Goal: Transaction & Acquisition: Purchase product/service

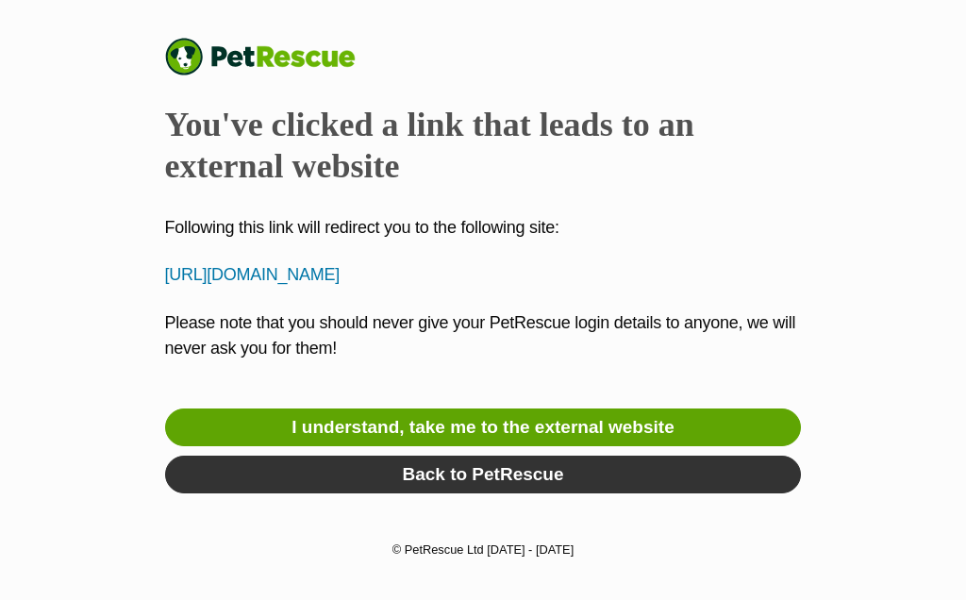
click at [645, 421] on link "I understand, take me to the external website" at bounding box center [483, 427] width 636 height 38
click at [404, 270] on p "http://karmasplacerescue.org.au/adoption-inquiry/" at bounding box center [483, 274] width 636 height 25
click at [628, 425] on link "I understand, take me to the external website" at bounding box center [483, 427] width 636 height 38
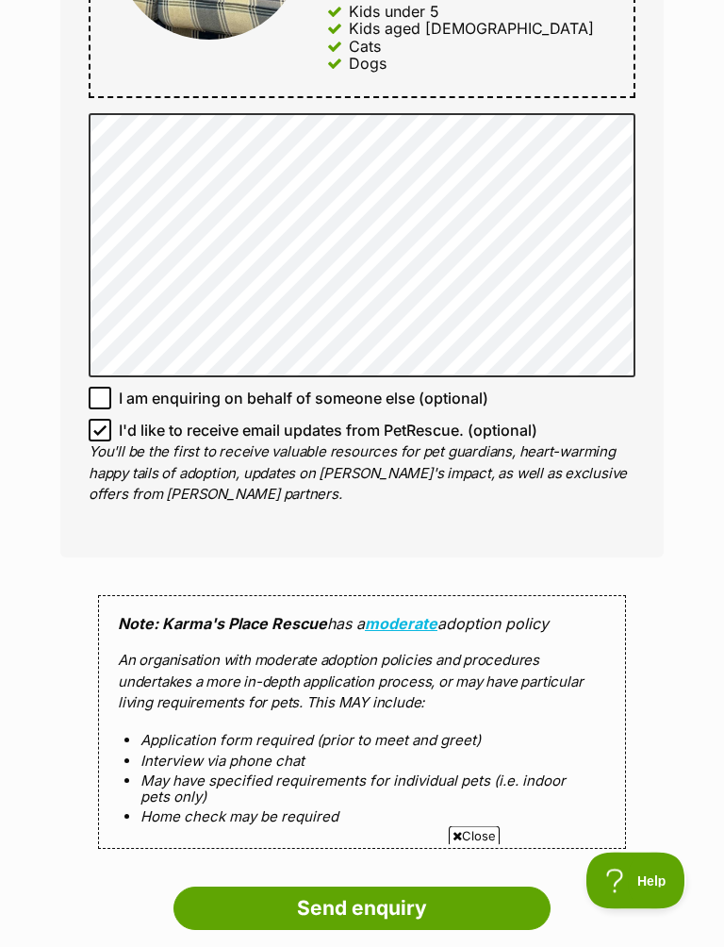
scroll to position [1226, 0]
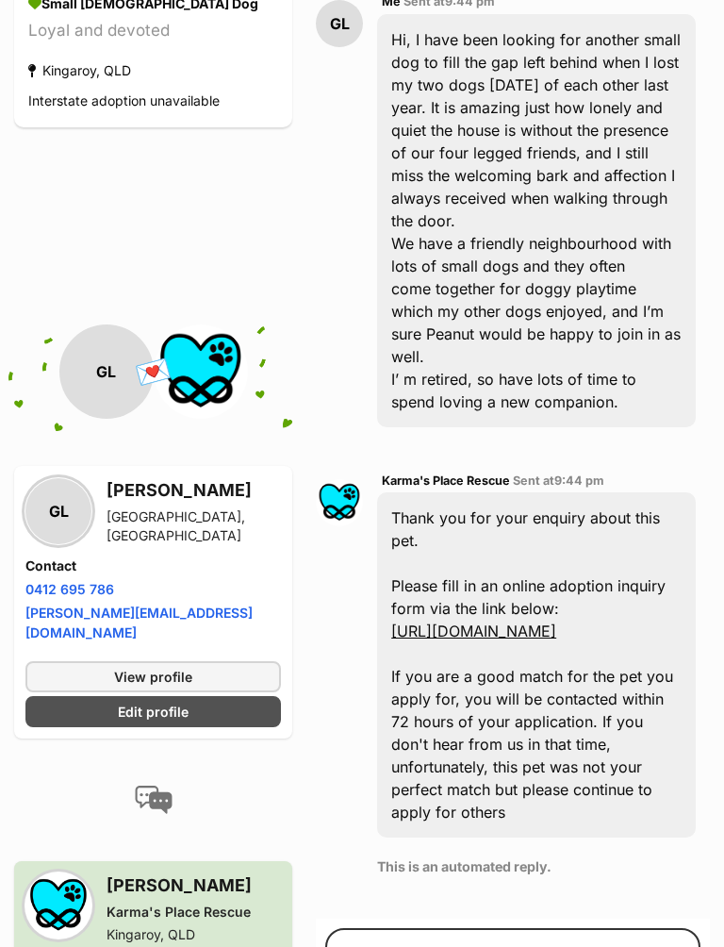
scroll to position [565, 0]
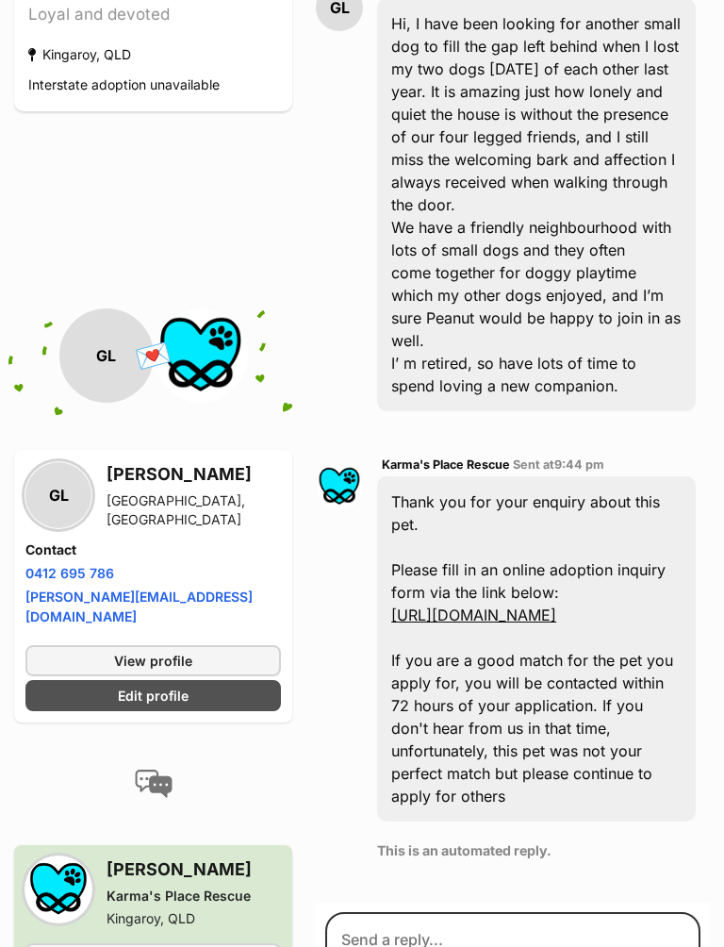
click at [15, 840] on div "Sam Karma's Place Rescue Kingaroy, QLD View group profile" at bounding box center [153, 915] width 278 height 140
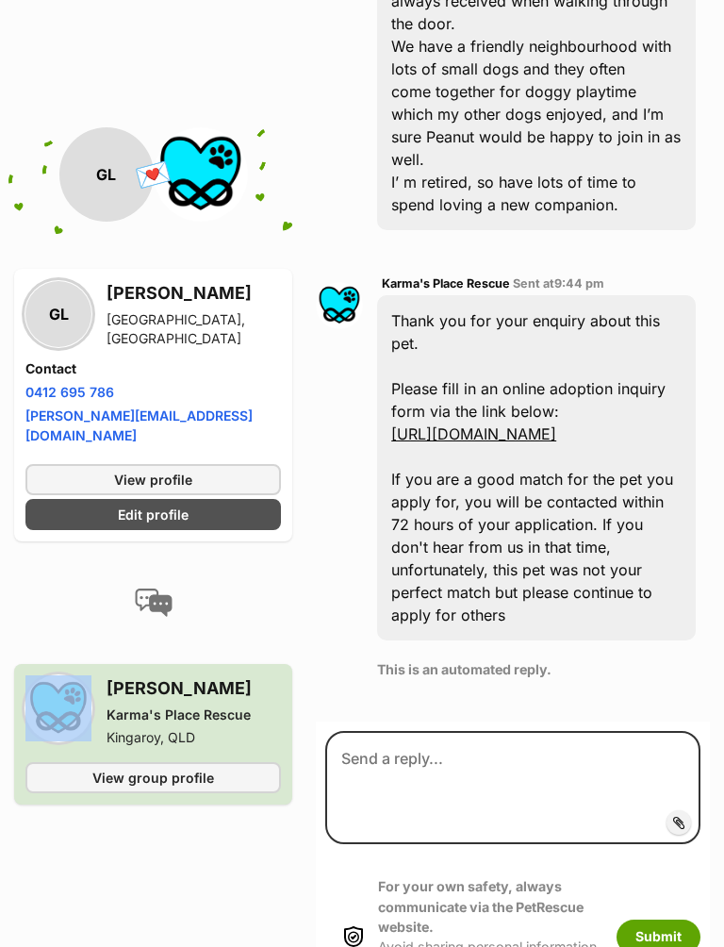
scroll to position [767, 0]
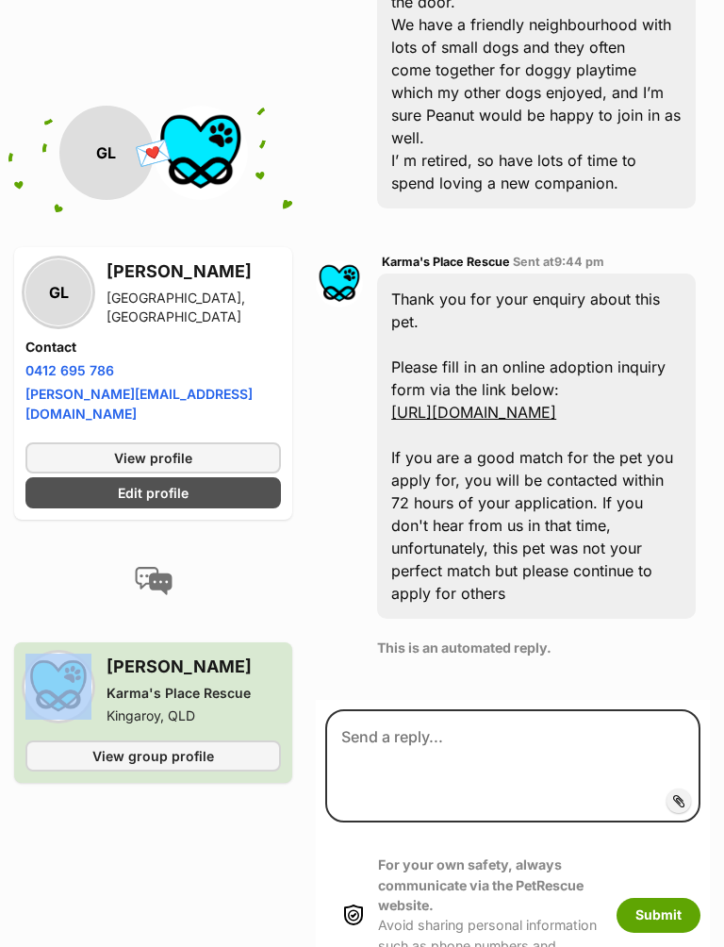
click at [556, 404] on link "http://karmasplacerescue.org.au/adoption-inquiry/" at bounding box center [473, 413] width 165 height 19
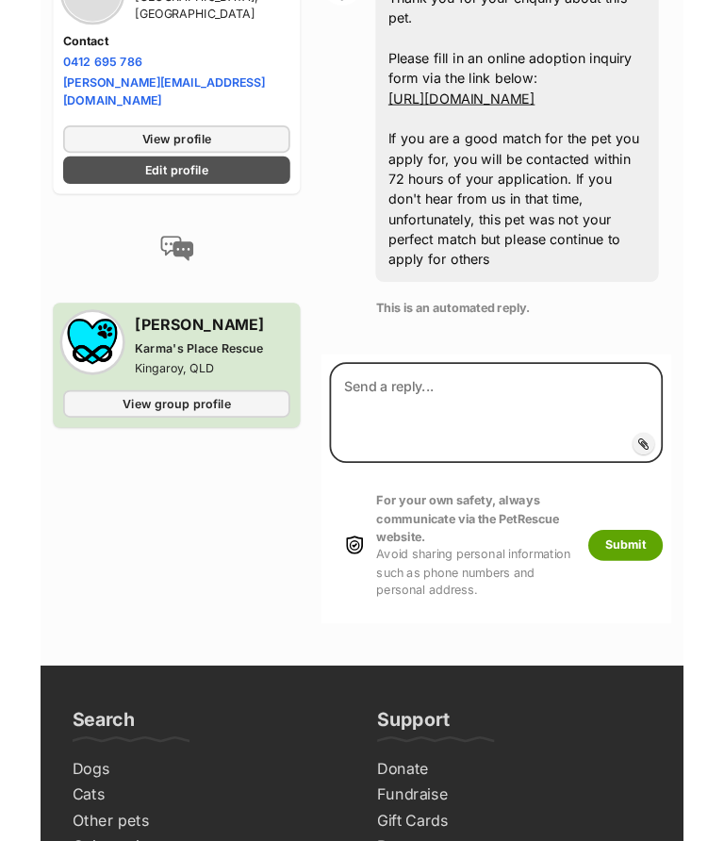
scroll to position [868, 0]
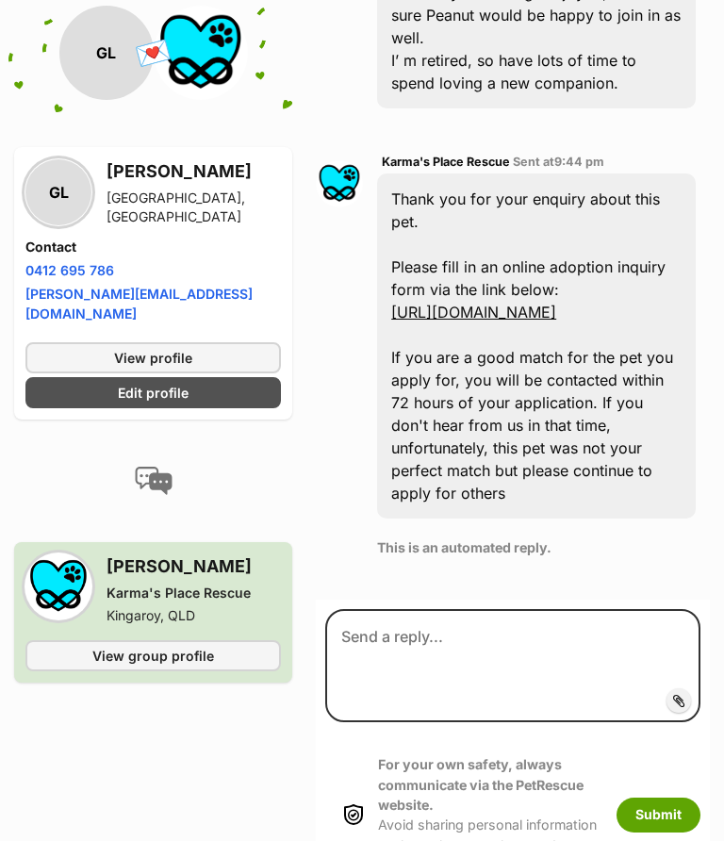
click at [648, 425] on div "Thank you for your enquiry about this pet. Please fill in an online adoption in…" at bounding box center [536, 346] width 319 height 345
click at [181, 348] on span "View profile" at bounding box center [153, 358] width 78 height 20
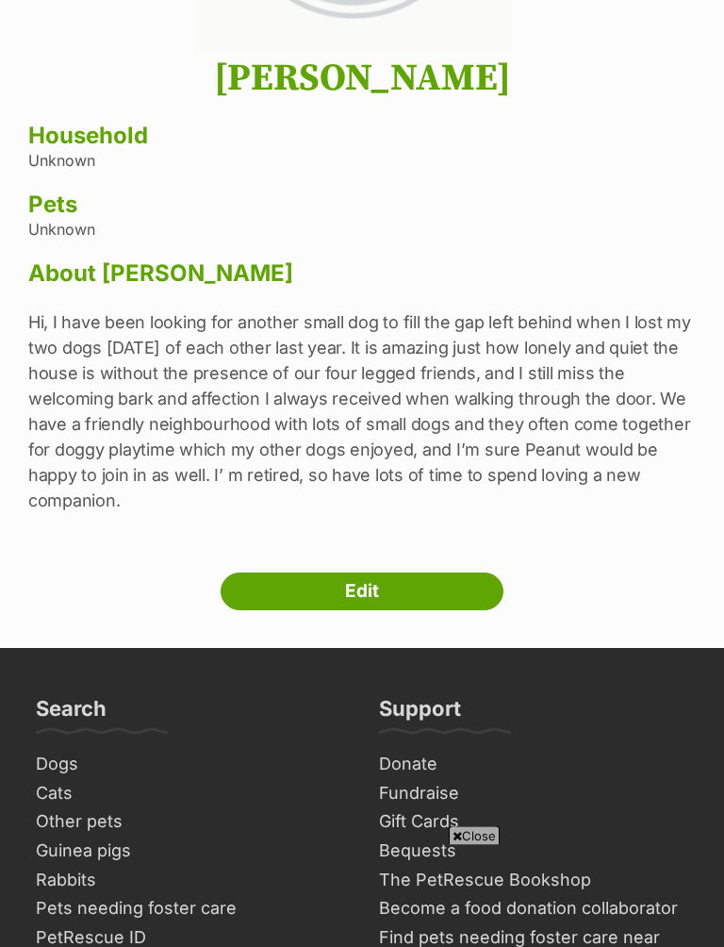
scroll to position [433, 0]
click at [401, 592] on link "Edit" at bounding box center [362, 591] width 283 height 38
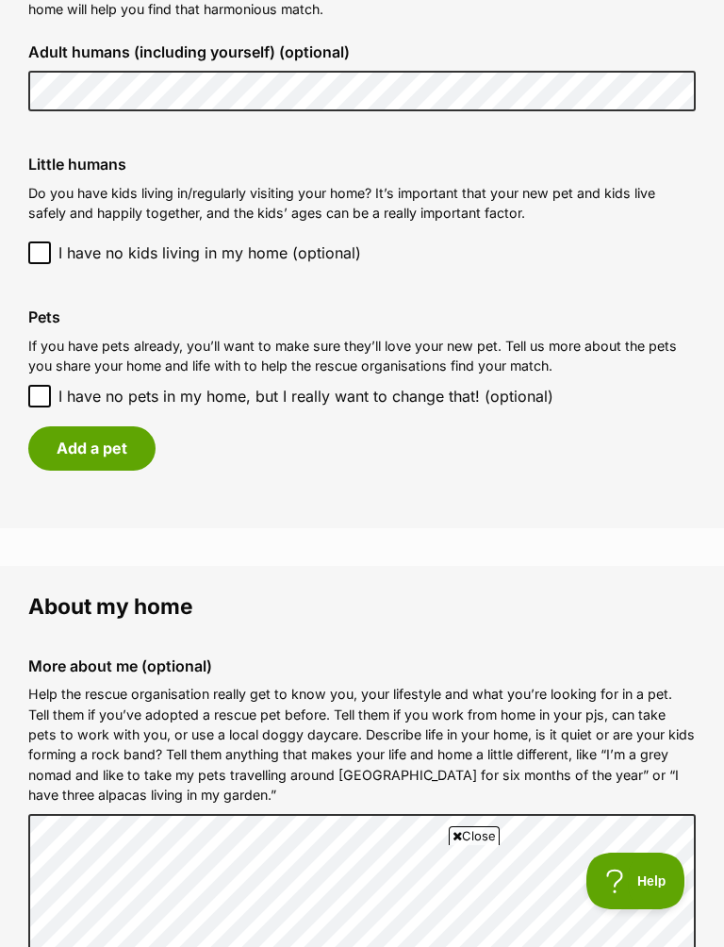
scroll to position [1512, 0]
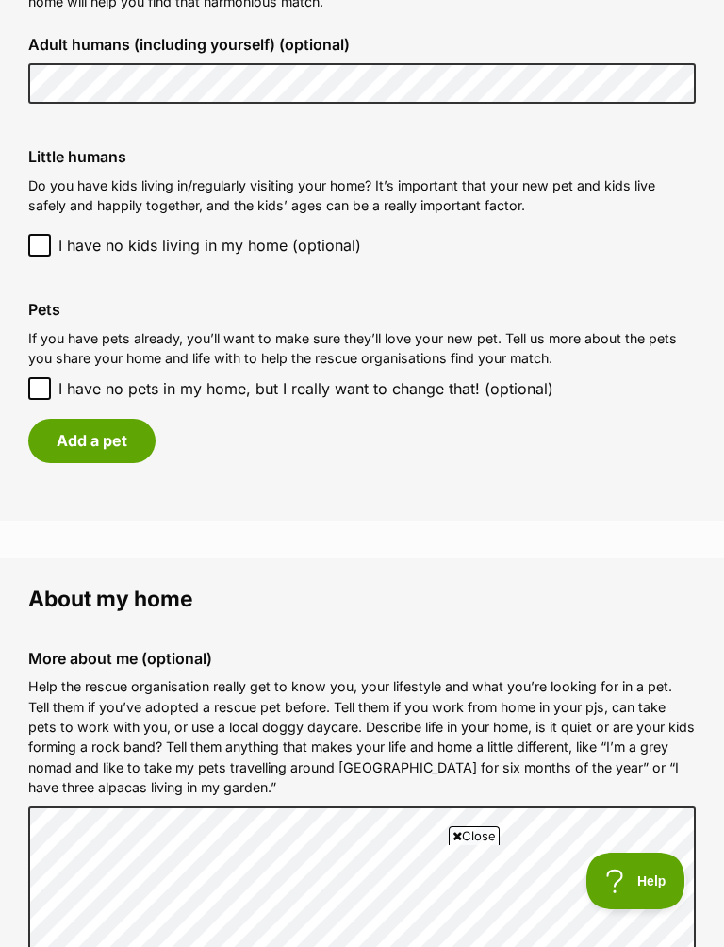
click at [48, 377] on input "I have no pets in my home, but I really want to change that! (optional)" at bounding box center [39, 388] width 23 height 23
checkbox input "true"
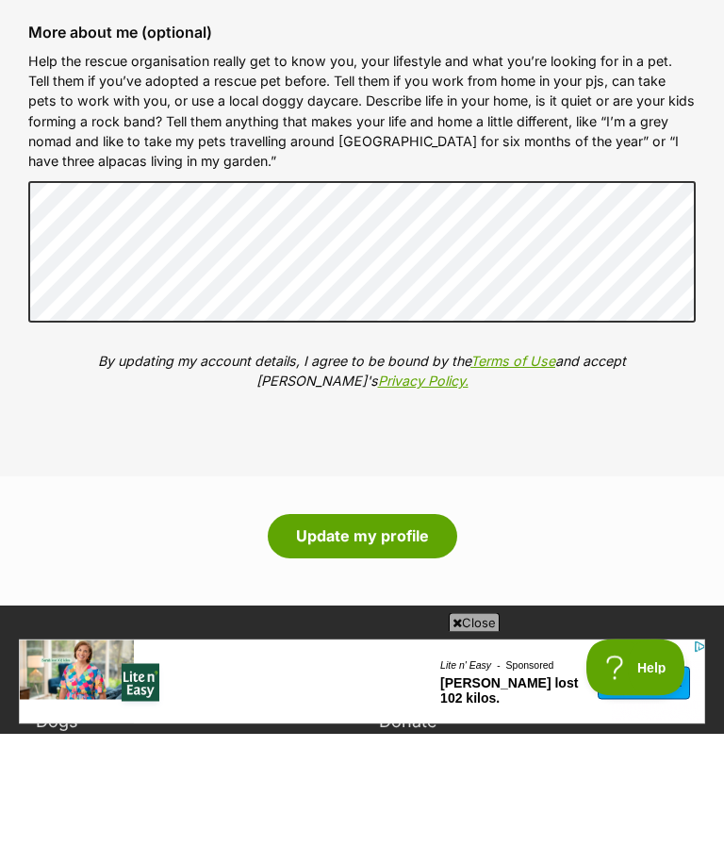
scroll to position [2074, 0]
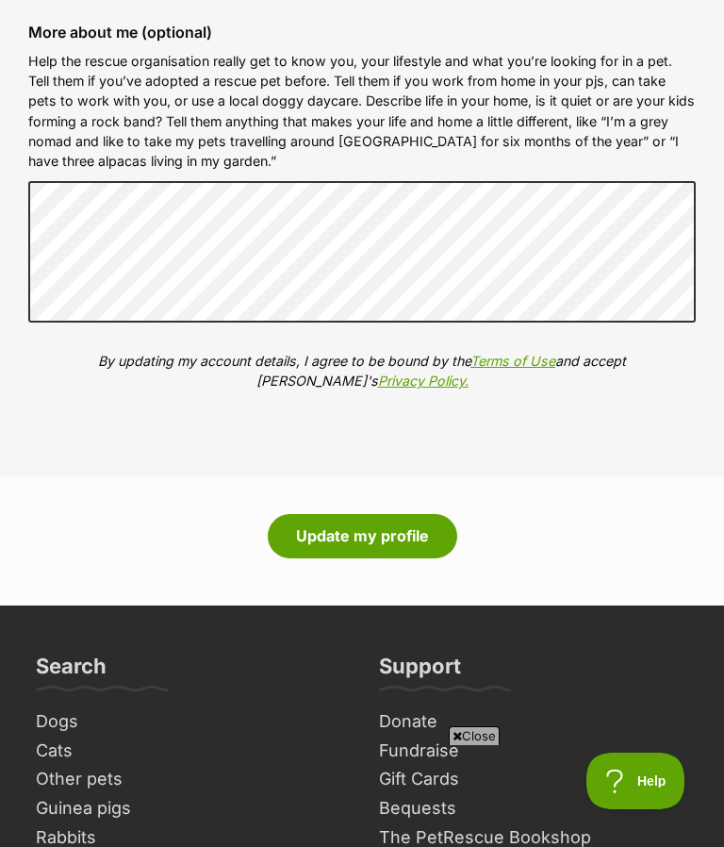
click at [13, 514] on div "Update my profile" at bounding box center [362, 535] width 724 height 43
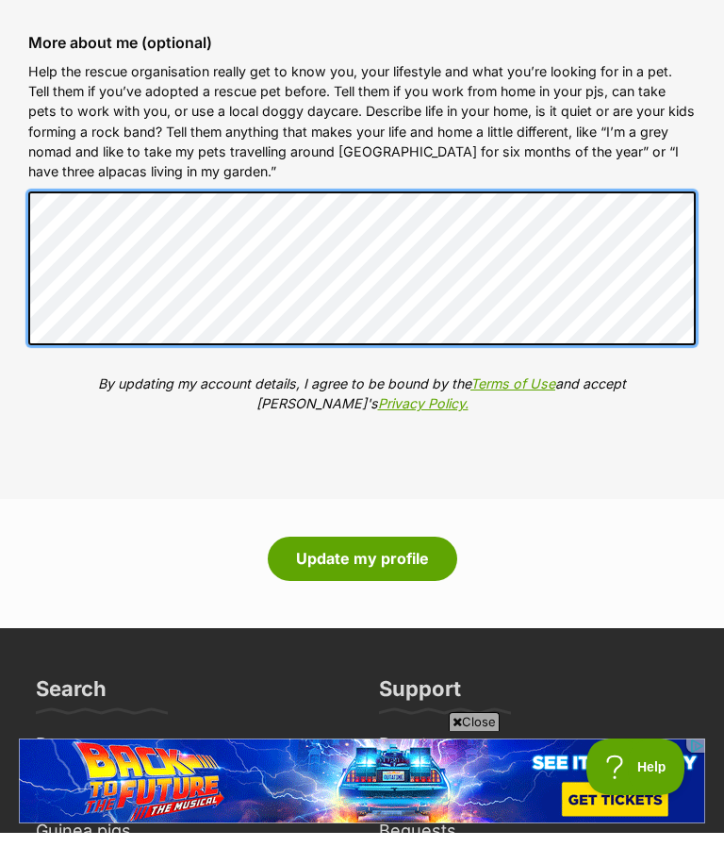
scroll to position [0, 0]
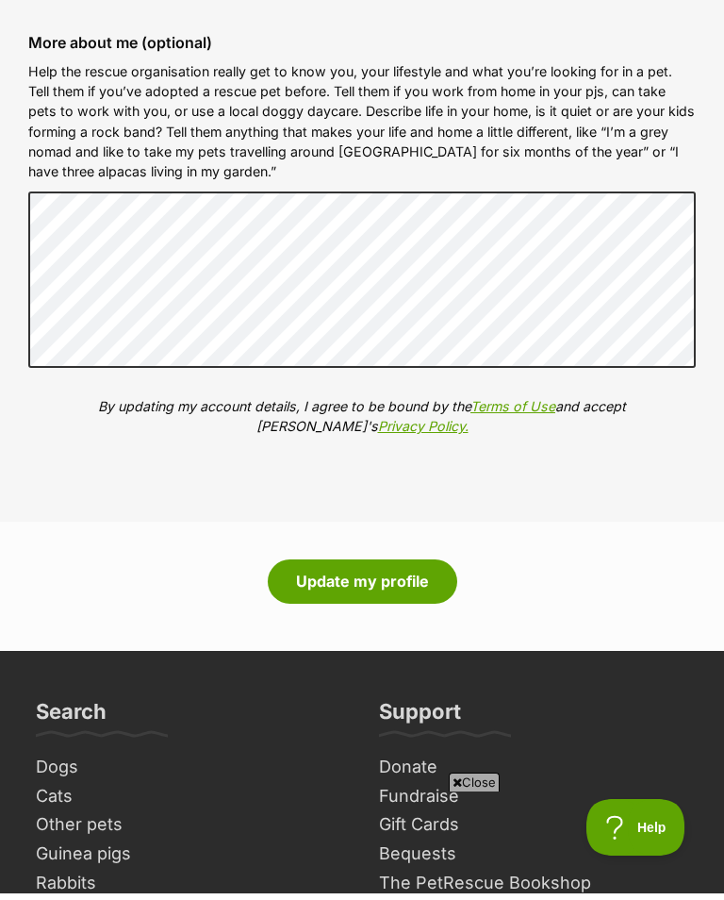
click at [33, 503] on fieldset "About my home More about me (optional) Help the rescue organisation really get …" at bounding box center [362, 238] width 724 height 579
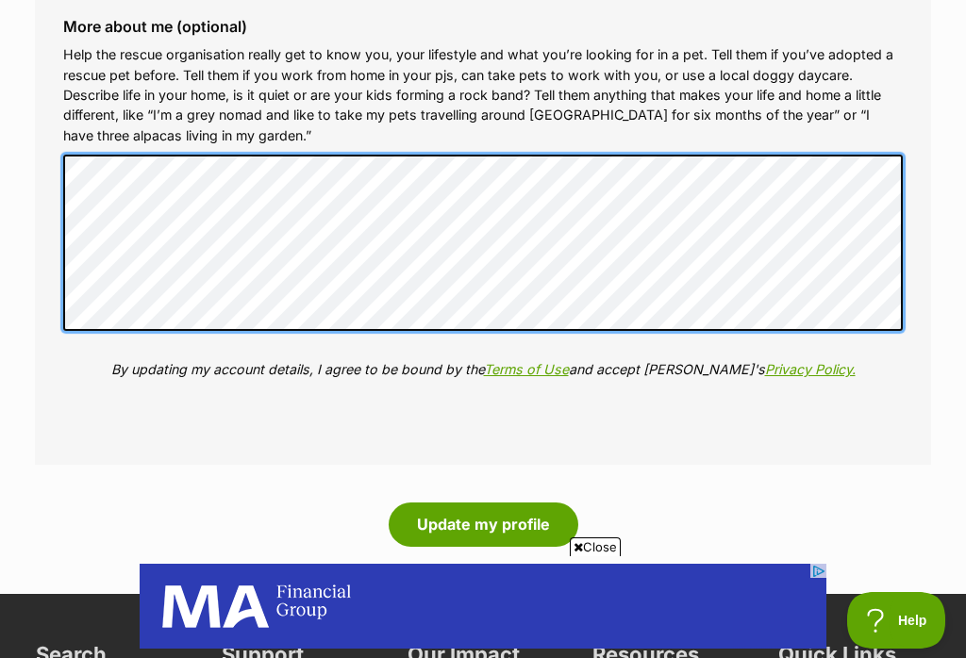
scroll to position [0, 0]
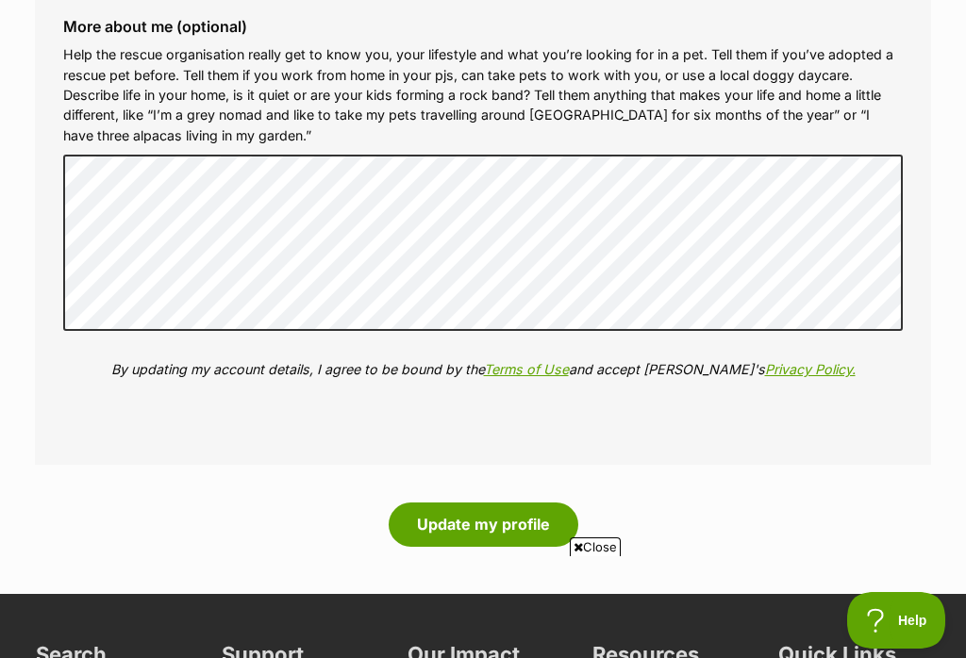
click at [723, 44] on p "Help the rescue organisation really get to know you, your lifestyle and what yo…" at bounding box center [482, 94] width 839 height 101
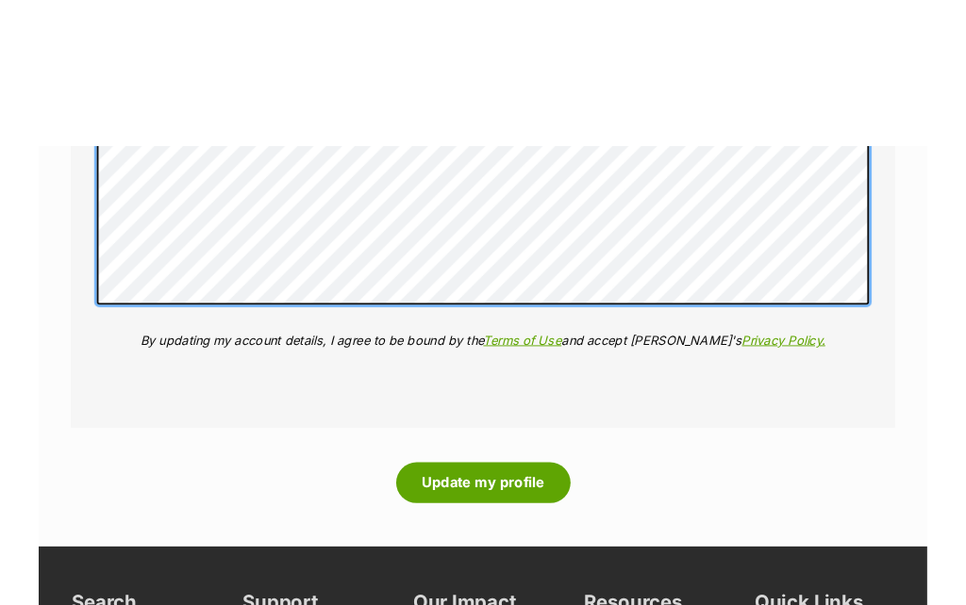
scroll to position [2255, 0]
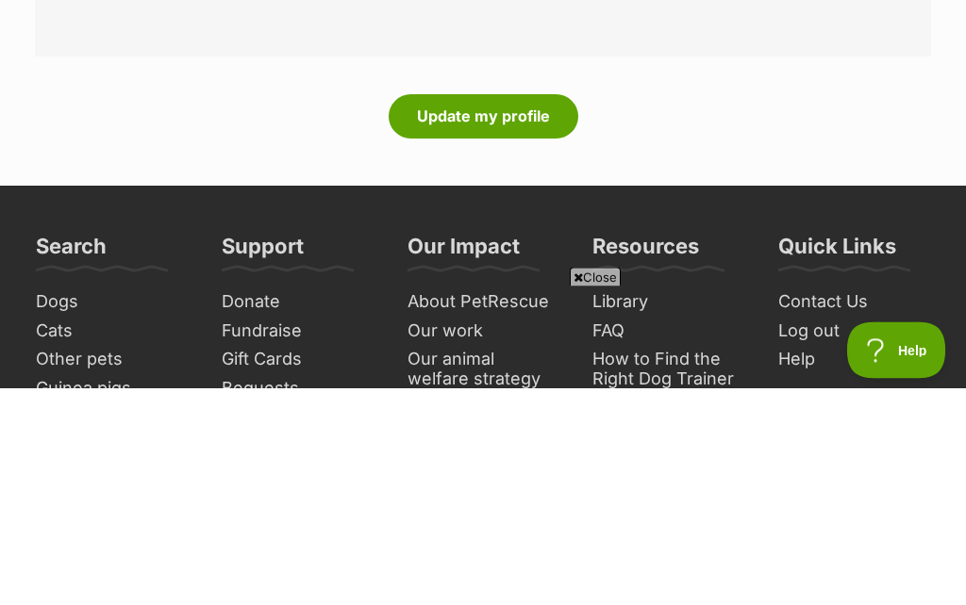
click at [518, 312] on button "Update my profile" at bounding box center [483, 333] width 190 height 43
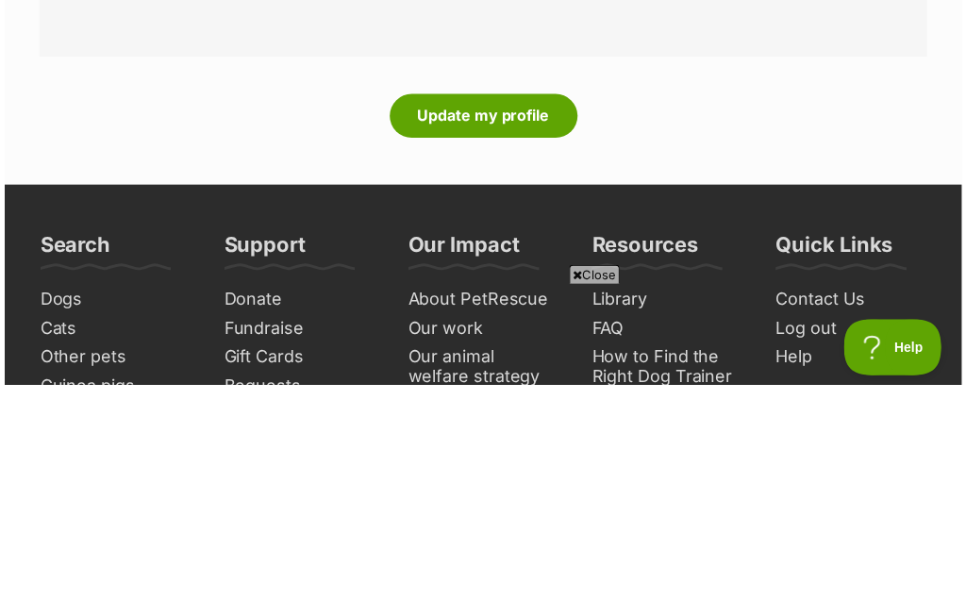
scroll to position [2467, 0]
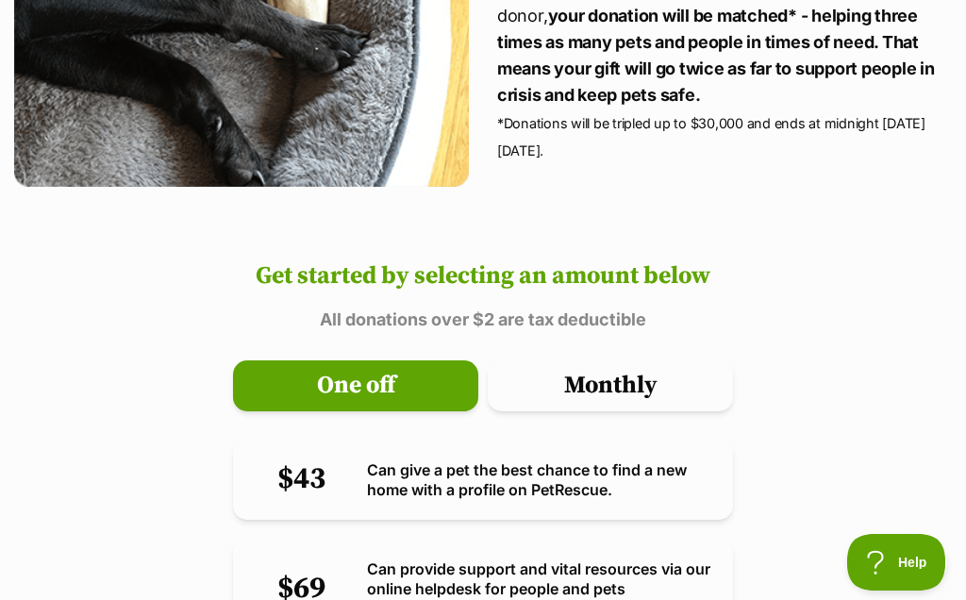
scroll to position [627, 0]
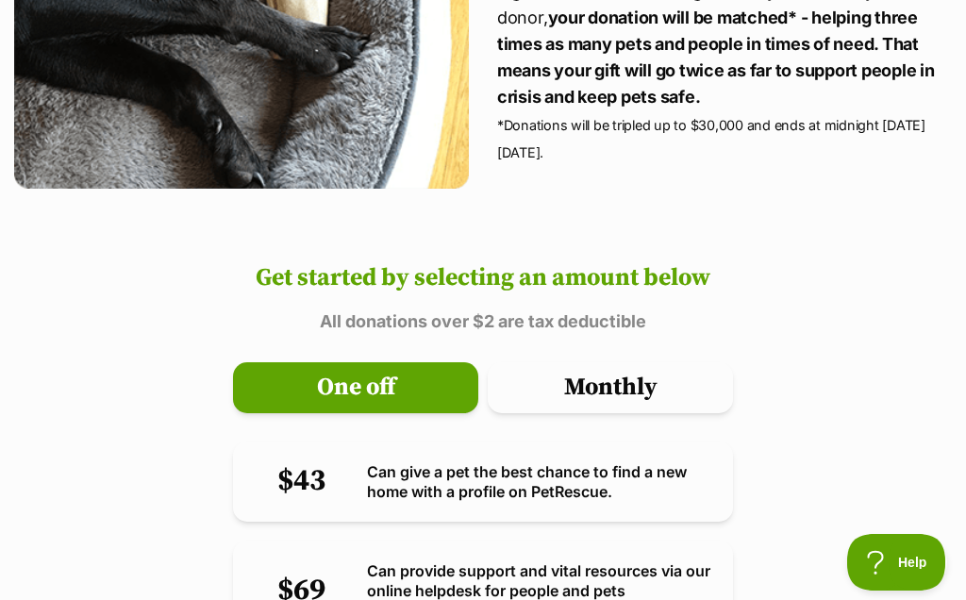
click at [812, 263] on div "Make a donation Triple your impact and keep more pets safe. When life changes u…" at bounding box center [483, 359] width 966 height 1761
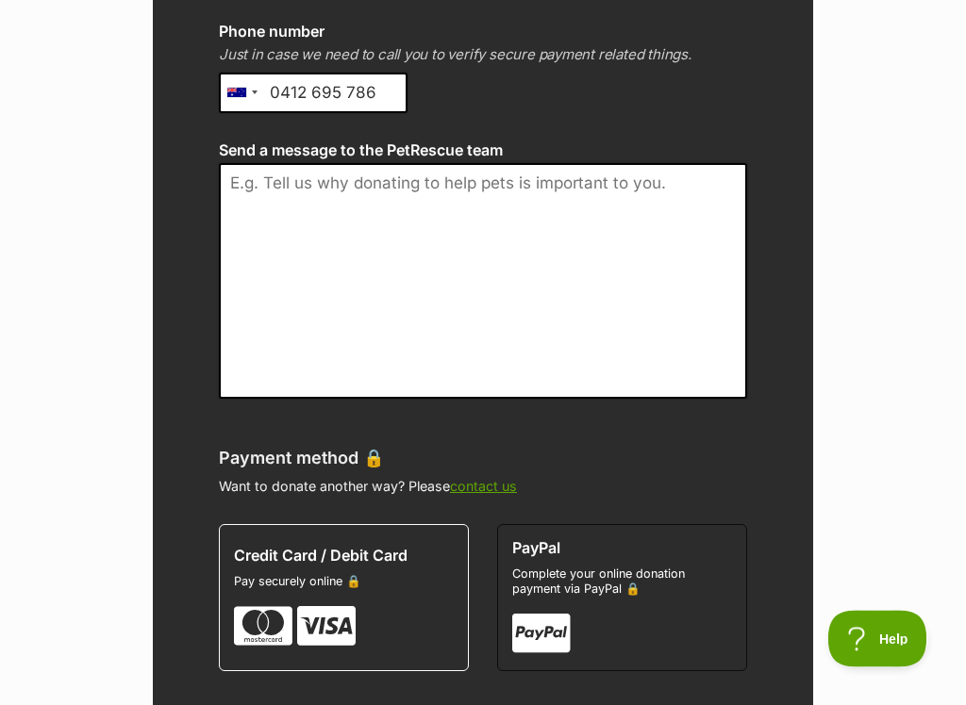
scroll to position [2319, 0]
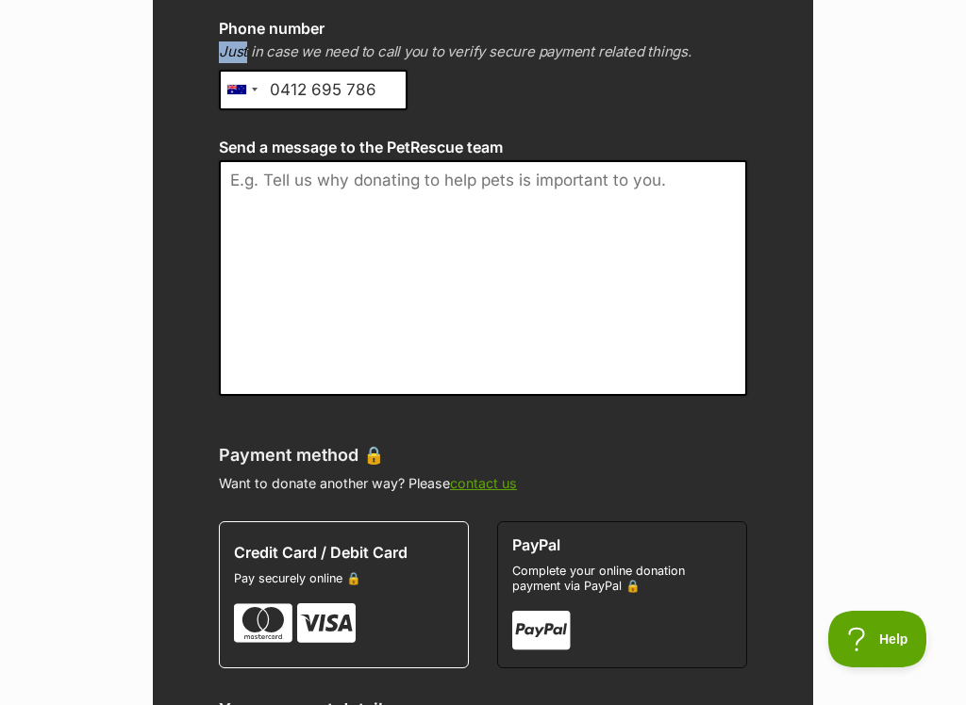
click at [547, 599] on icon at bounding box center [541, 630] width 58 height 45
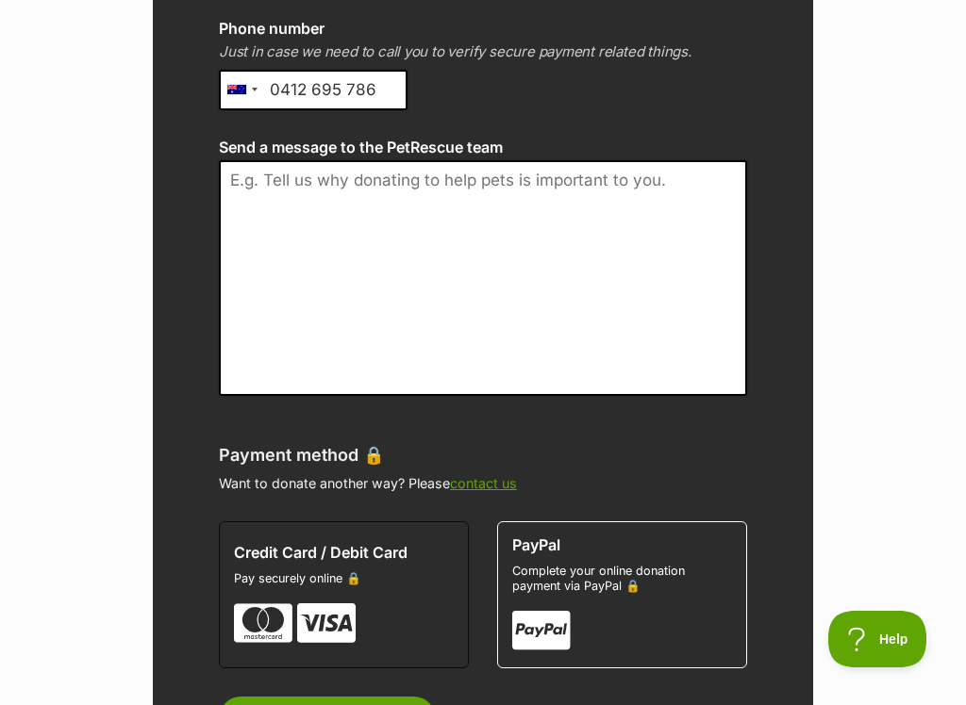
click at [568, 599] on button "PayPal Complete your online donation payment via PayPal 🔒" at bounding box center [622, 594] width 250 height 147
click at [568, 599] on icon at bounding box center [541, 630] width 58 height 45
click at [566, 599] on icon at bounding box center [541, 630] width 58 height 45
click at [562, 579] on span "Complete your online donation payment via PayPal 🔒" at bounding box center [622, 579] width 220 height 31
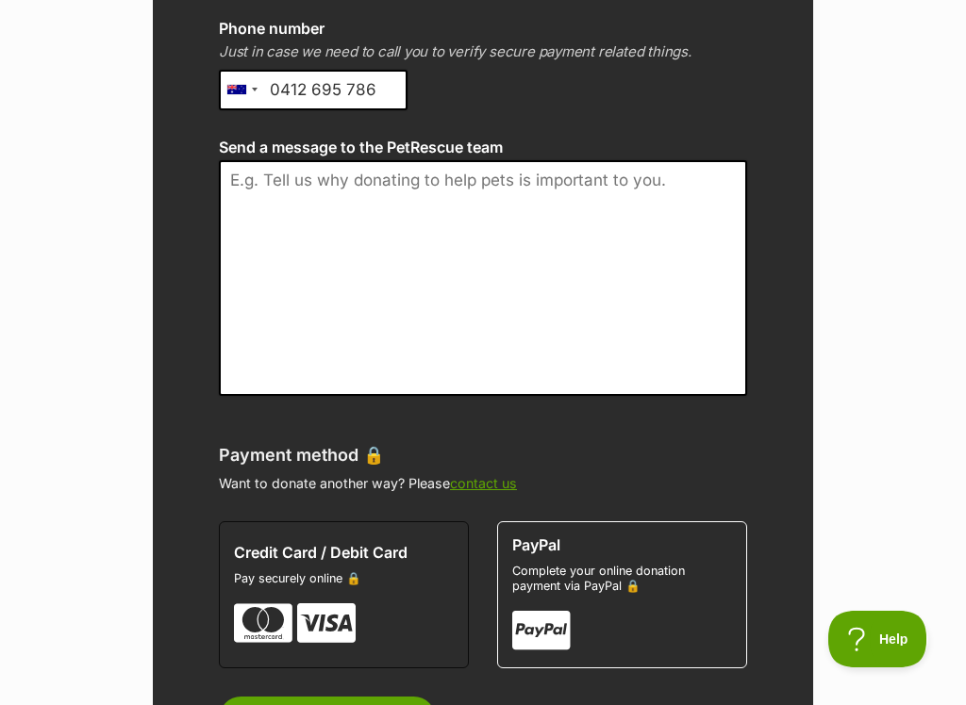
click at [558, 599] on icon at bounding box center [541, 630] width 58 height 45
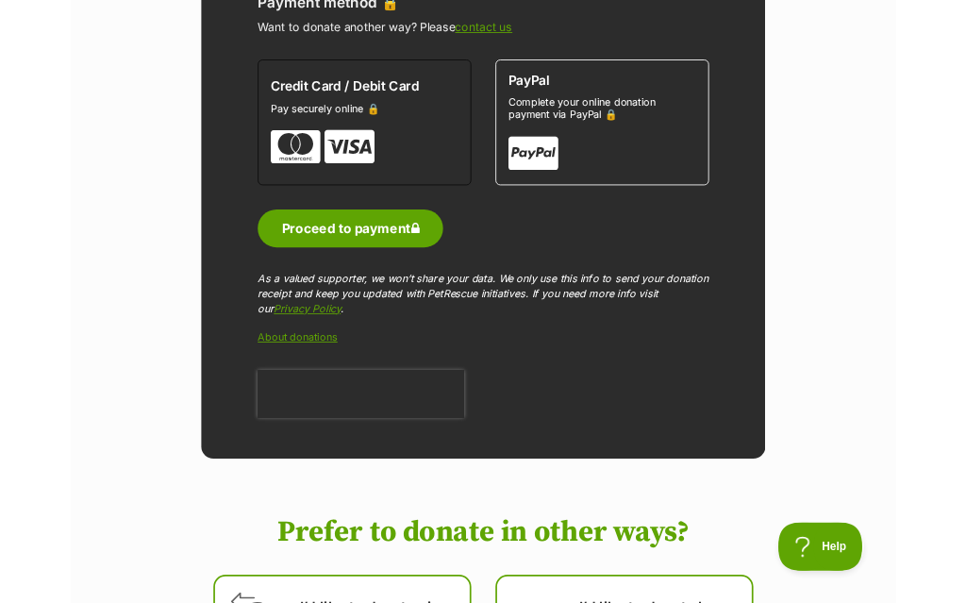
scroll to position [2797, 0]
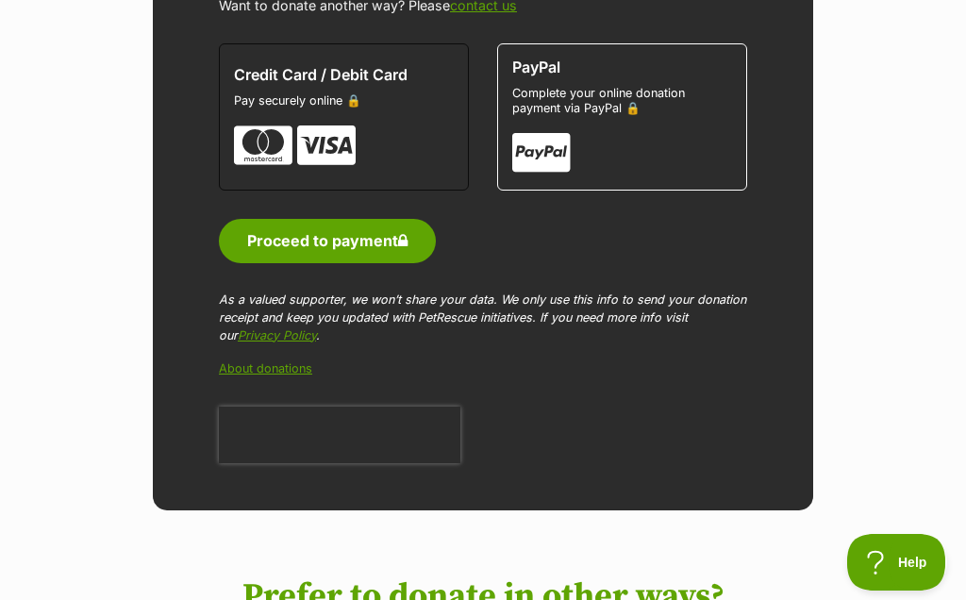
click at [397, 219] on button "Proceed to payment" at bounding box center [327, 240] width 217 height 43
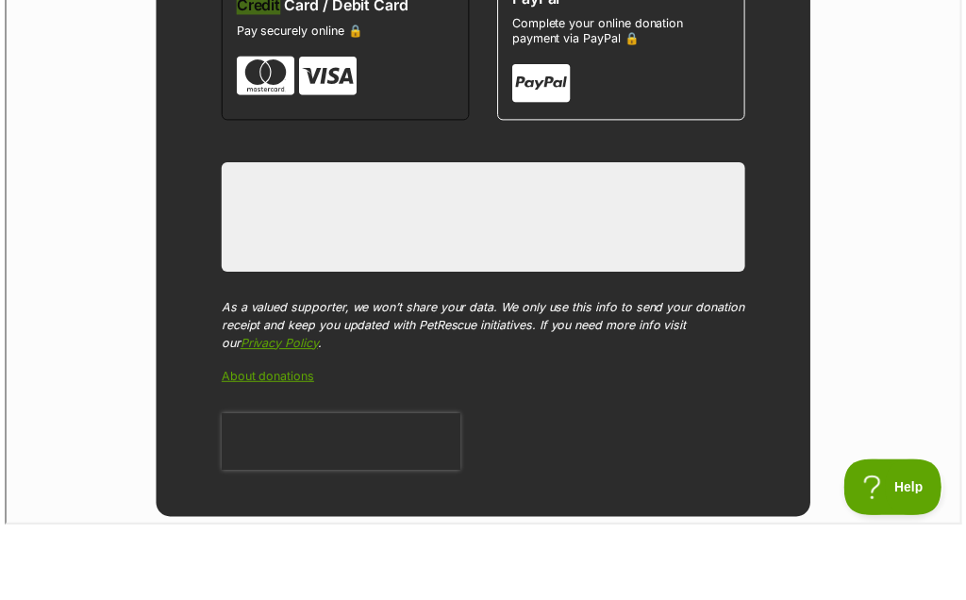
scroll to position [2866, 0]
